Goal: Task Accomplishment & Management: Use online tool/utility

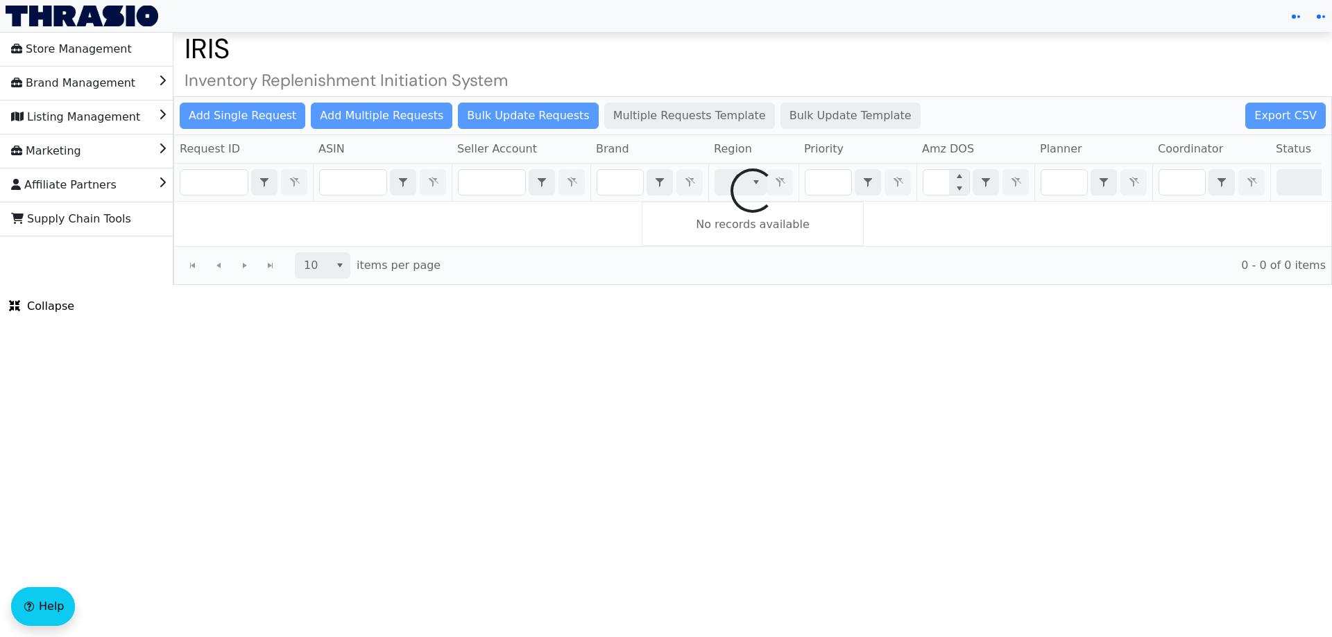
click at [628, 182] on div at bounding box center [752, 190] width 1157 height 187
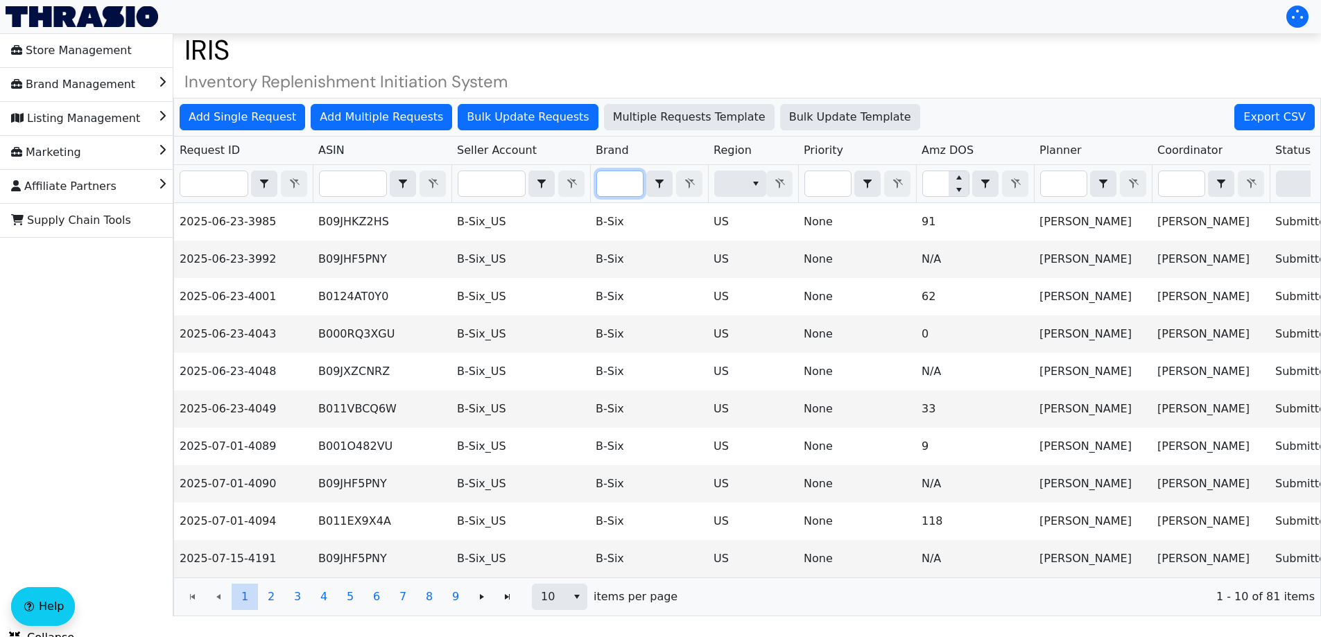
click at [628, 182] on input "Filter" at bounding box center [620, 183] width 46 height 25
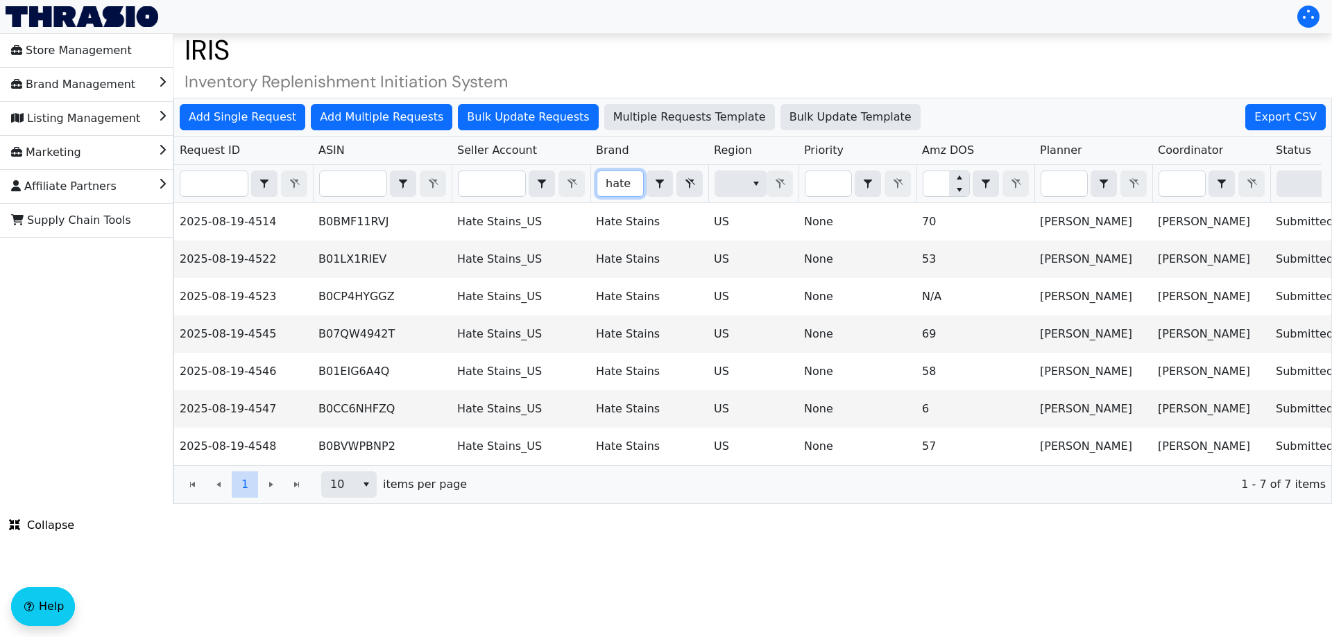
type input "hate"
click at [587, 504] on html "Store Management Brand Management Listing Management Marketing Affiliate Partne…" at bounding box center [666, 252] width 1332 height 504
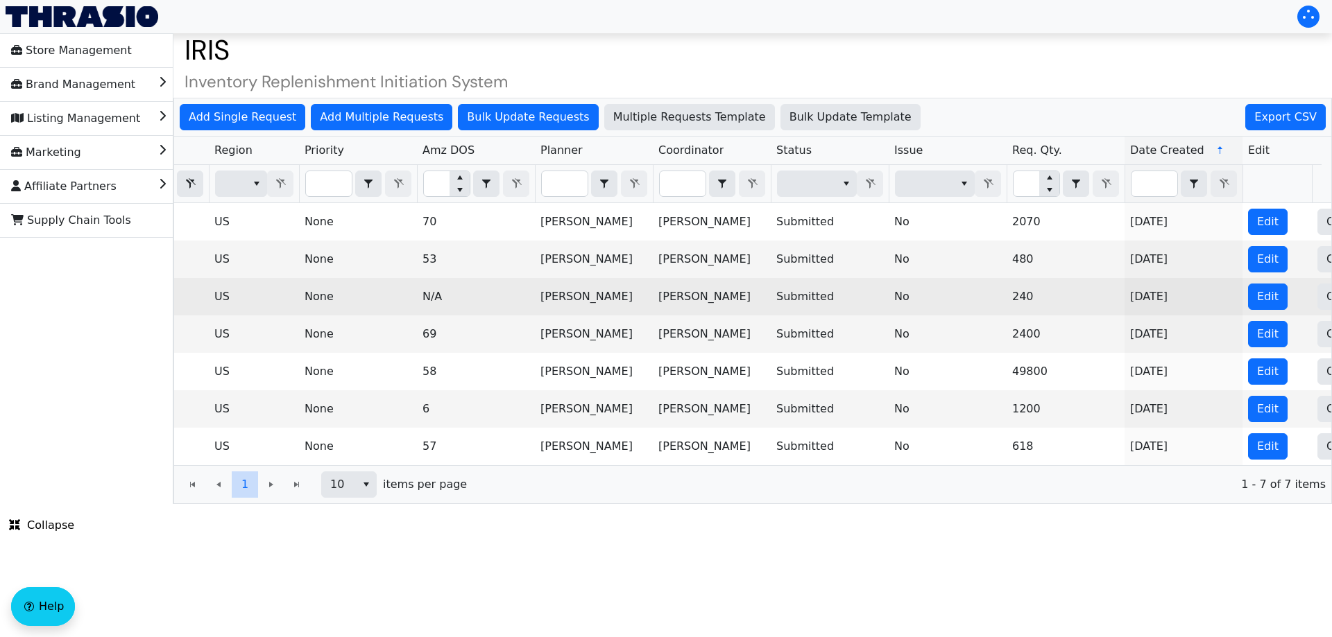
scroll to position [0, 559]
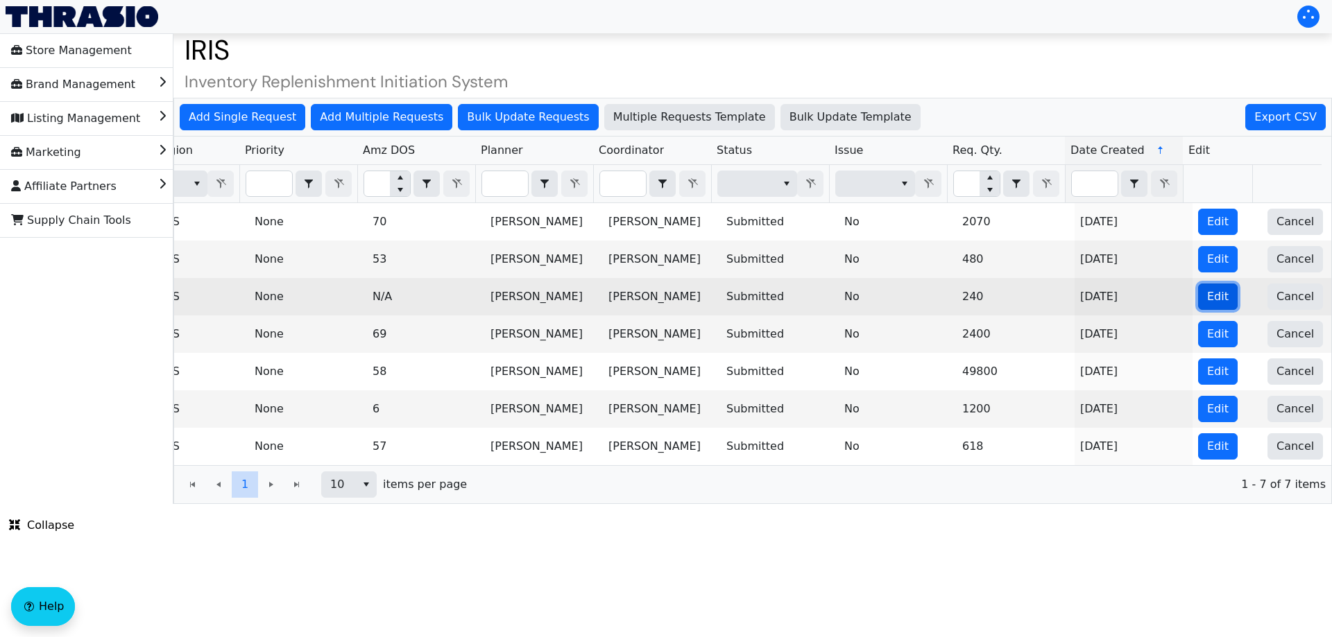
click at [1216, 303] on button "Edit" at bounding box center [1218, 297] width 40 height 26
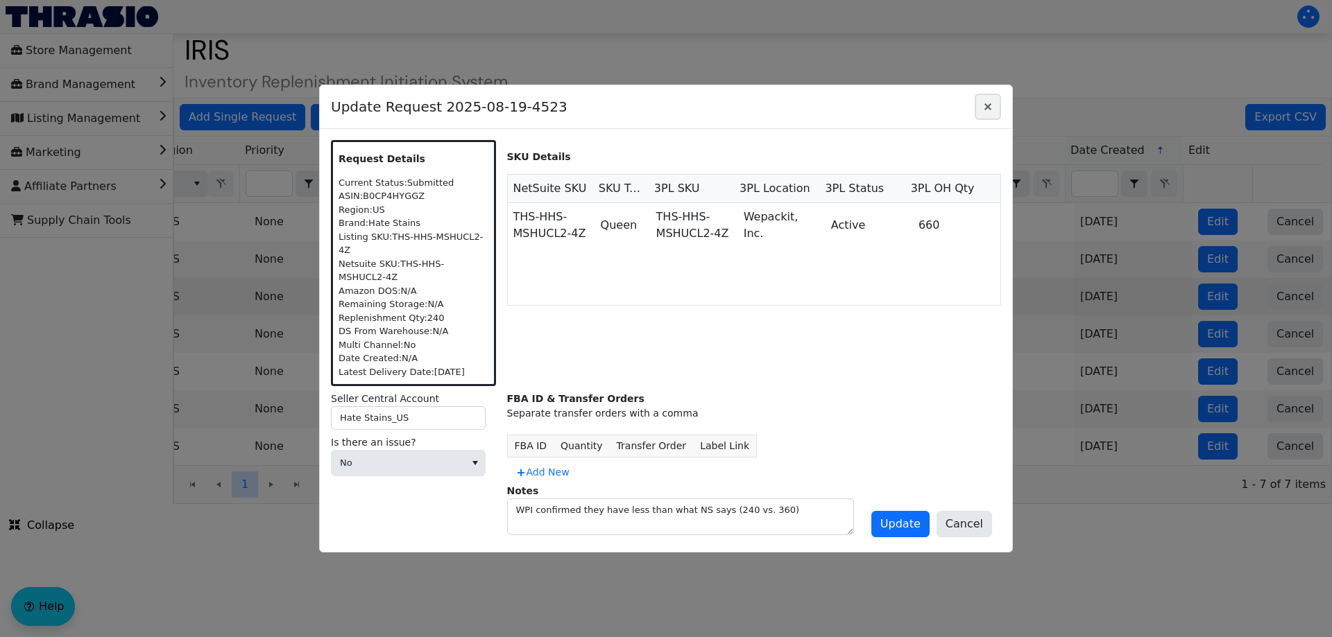
click at [986, 112] on icon "Close" at bounding box center [987, 106] width 17 height 11
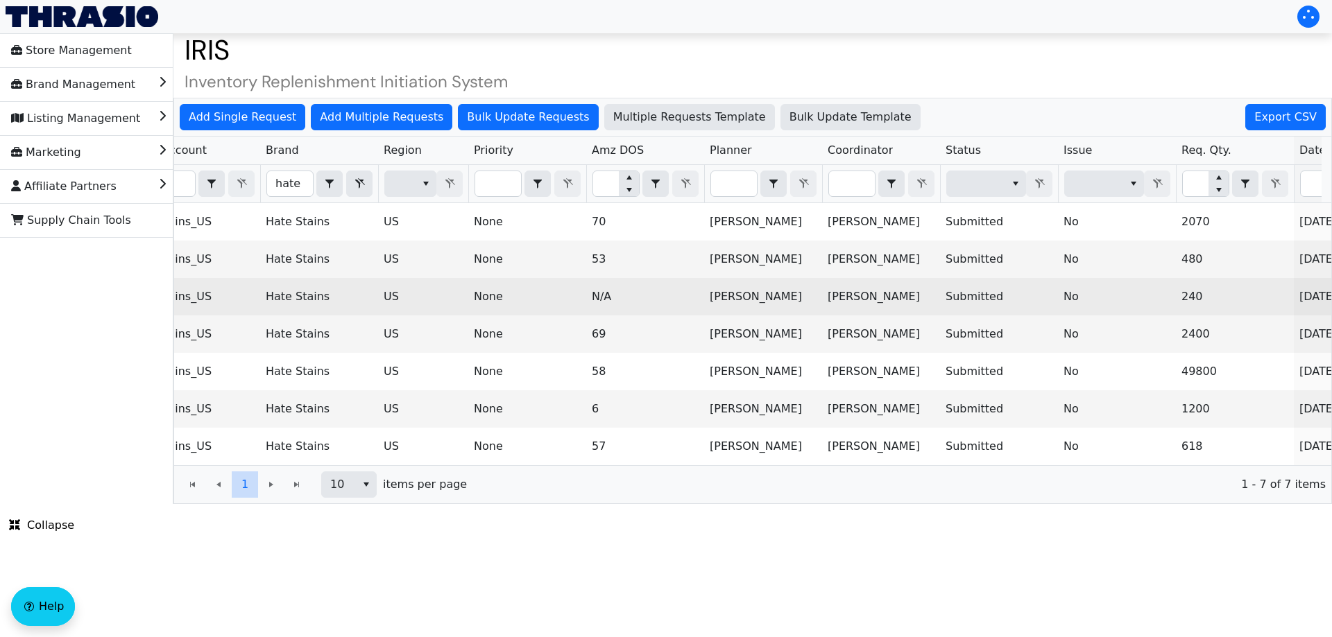
scroll to position [0, 0]
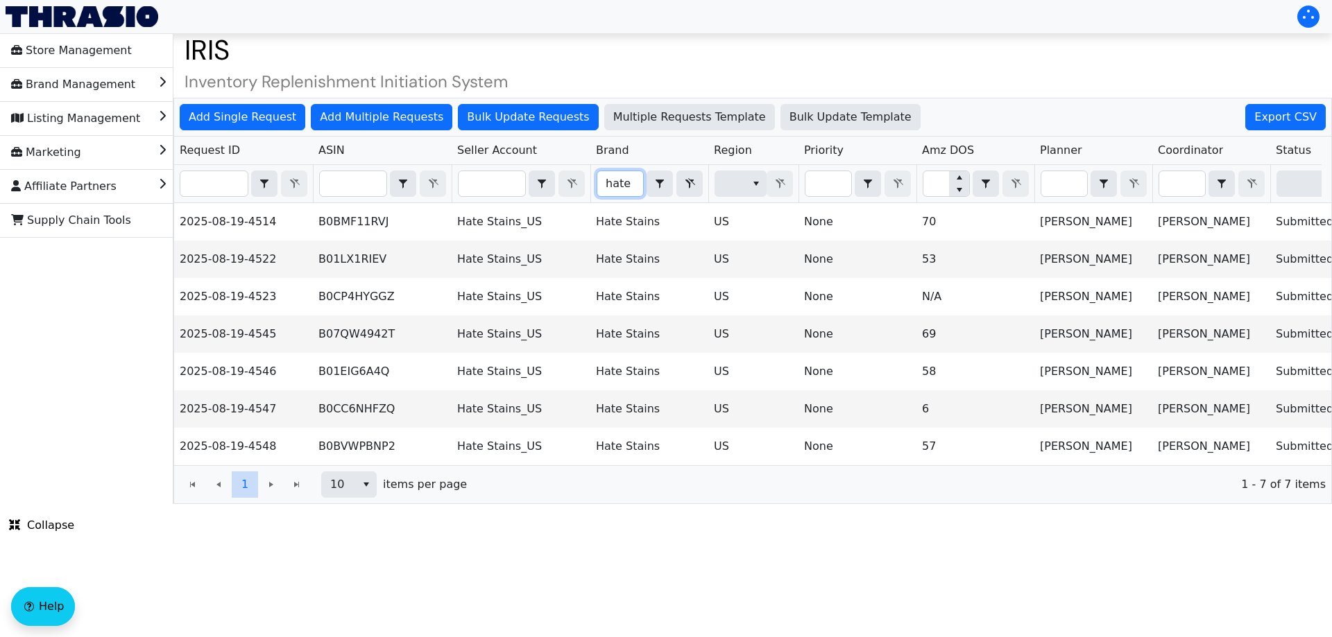
click at [619, 190] on input "hate" at bounding box center [620, 183] width 46 height 25
